Goal: Task Accomplishment & Management: Manage account settings

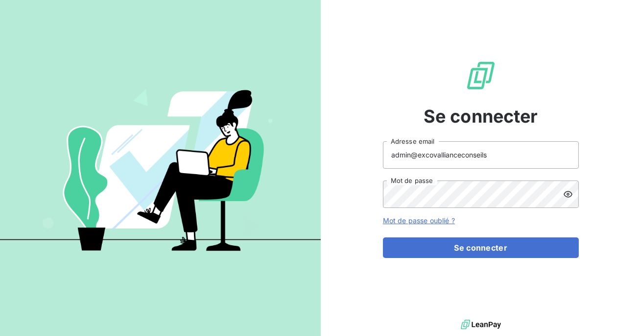
click at [494, 151] on input "admin@excovallianceconseils" at bounding box center [481, 154] width 196 height 27
type input "admin@excovalliancesc"
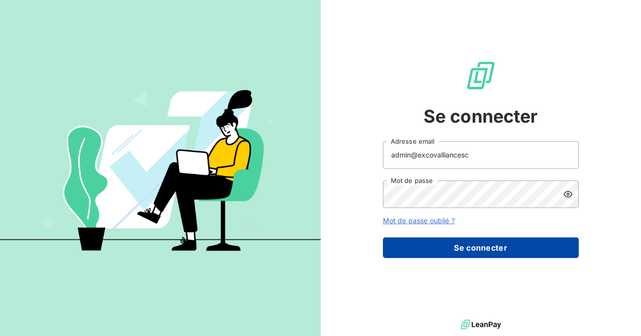
click at [482, 246] on button "Se connecter" at bounding box center [481, 247] width 196 height 21
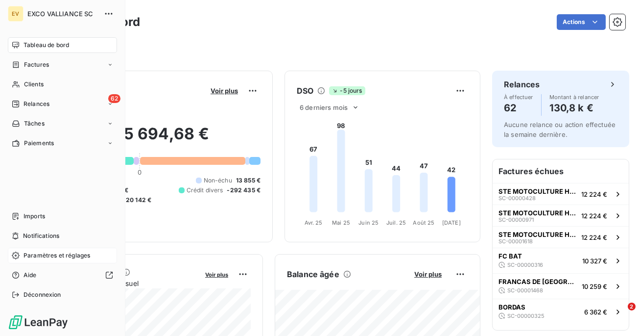
click at [25, 255] on span "Paramètres et réglages" at bounding box center [57, 255] width 67 height 9
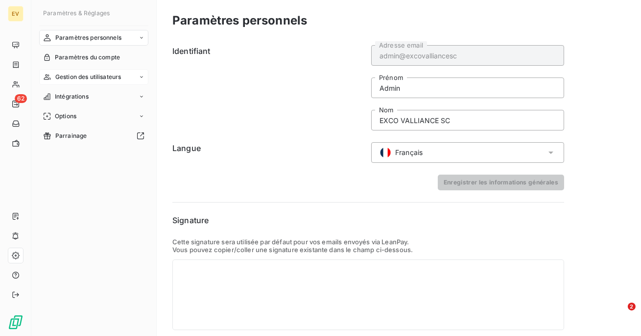
click at [80, 73] on span "Gestion des utilisateurs" at bounding box center [88, 76] width 66 height 9
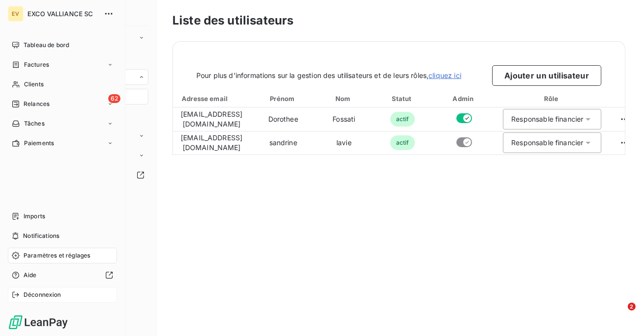
click at [20, 297] on div "Déconnexion" at bounding box center [62, 295] width 109 height 16
